Goal: Task Accomplishment & Management: Manage account settings

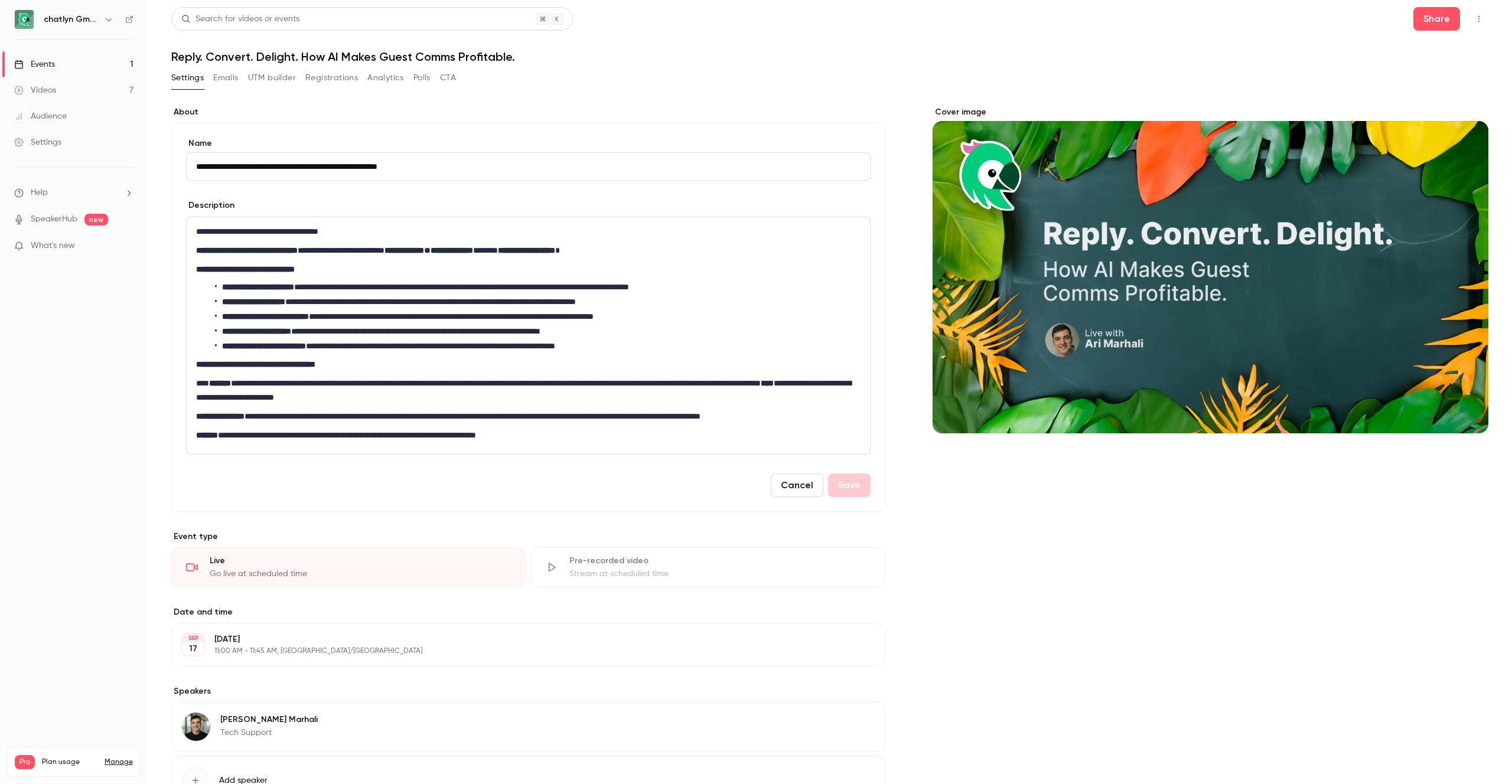
click at [315, 75] on button "Registrations" at bounding box center [332, 78] width 52 height 19
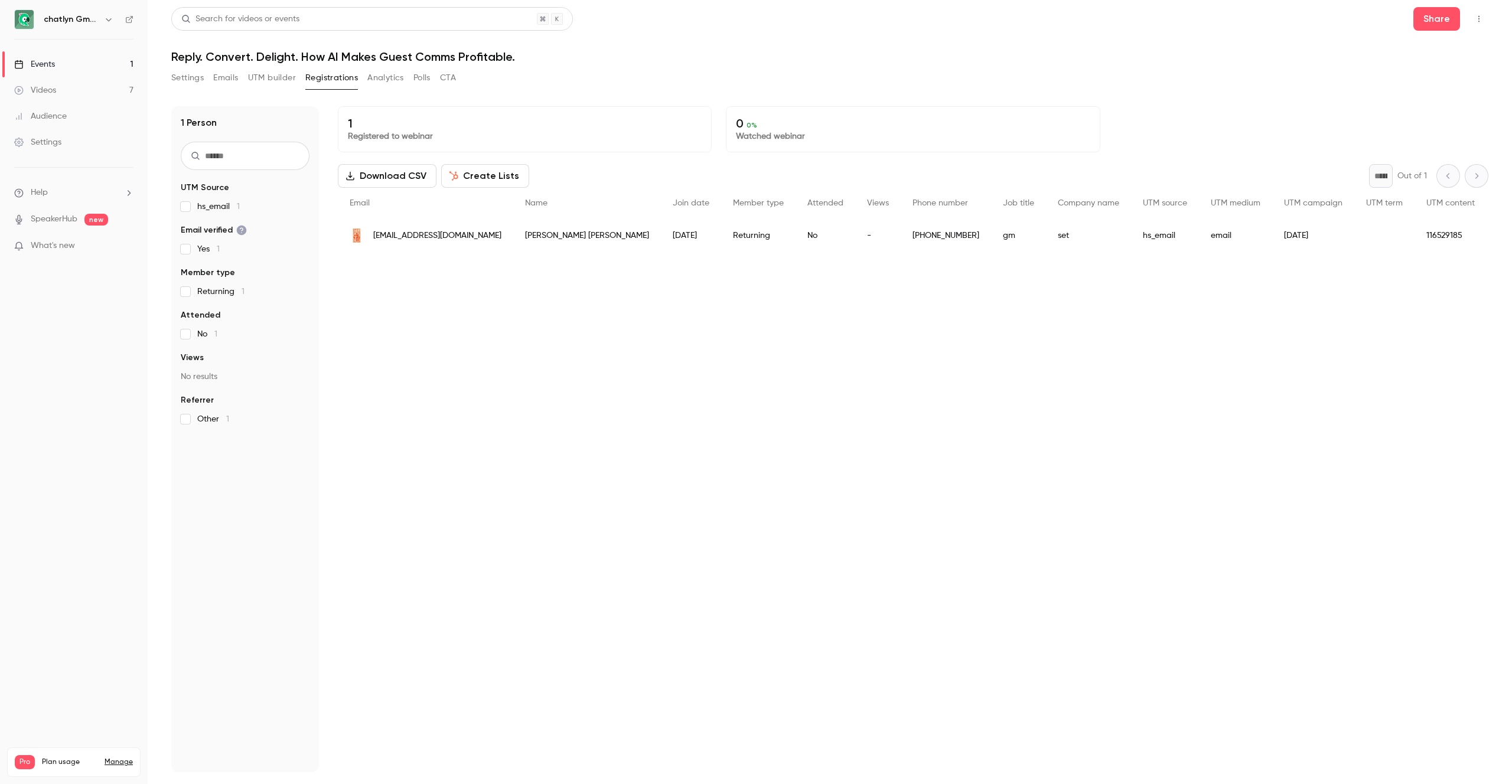
click at [313, 73] on button "Registrations" at bounding box center [332, 78] width 52 height 19
click at [123, 757] on link "Manage" at bounding box center [118, 762] width 28 height 9
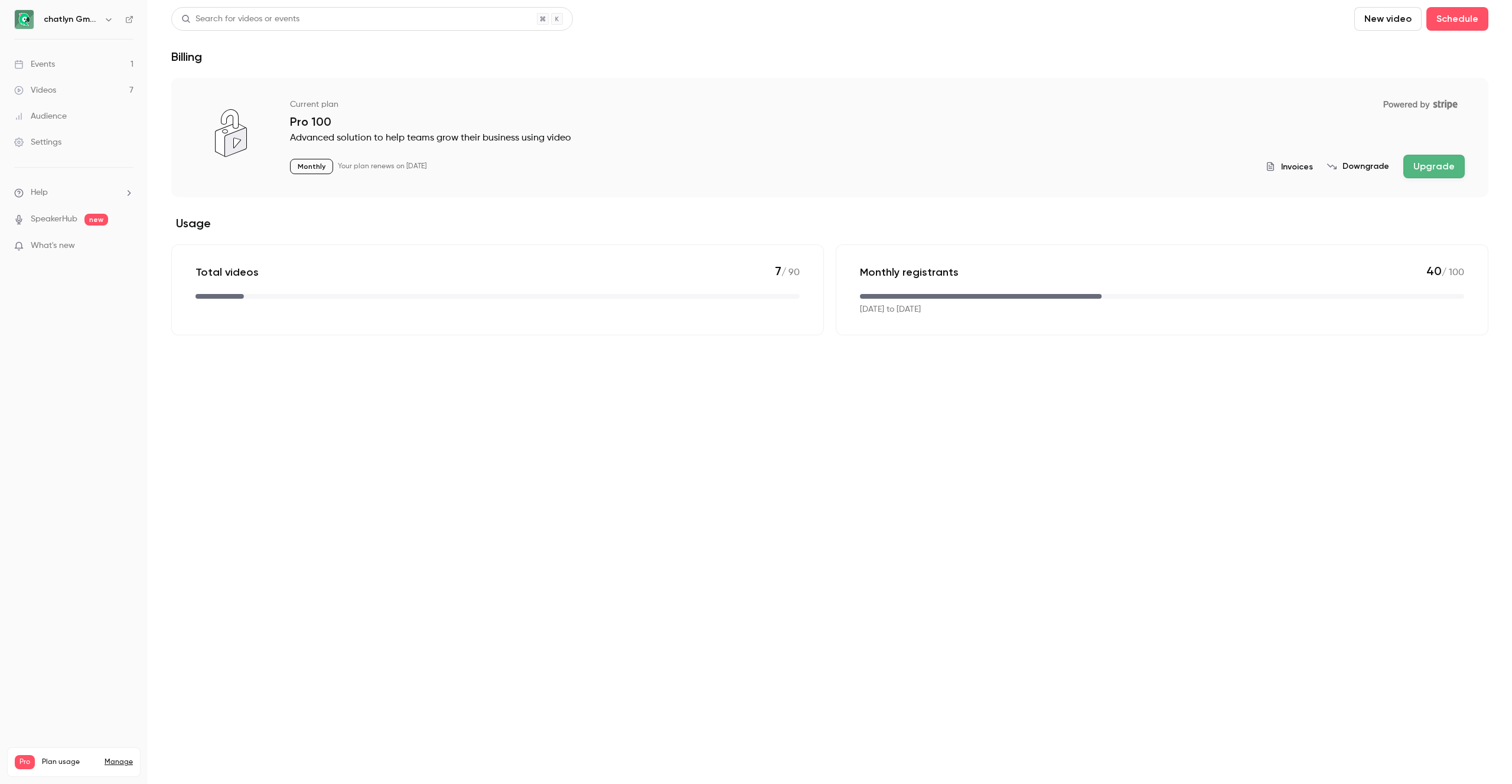
click at [1287, 165] on span "Invoices" at bounding box center [1297, 166] width 32 height 12
